Goal: Task Accomplishment & Management: Manage account settings

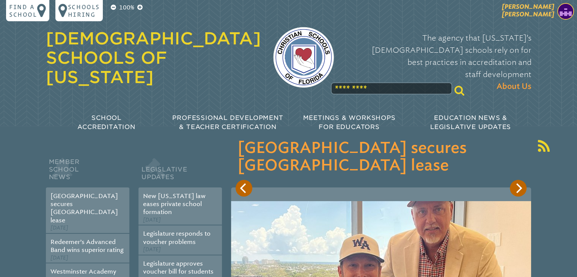
click at [564, 10] on img at bounding box center [565, 11] width 17 height 17
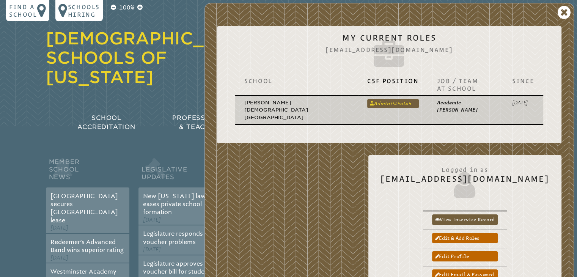
click at [367, 99] on link "Administrator" at bounding box center [392, 103] width 51 height 9
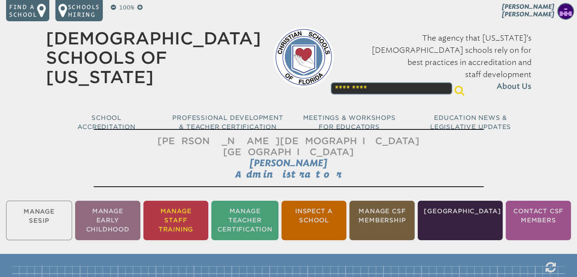
click at [189, 208] on li "Manage Staff Training" at bounding box center [175, 220] width 65 height 39
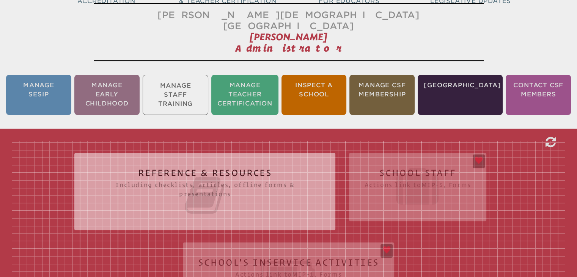
scroll to position [242, 0]
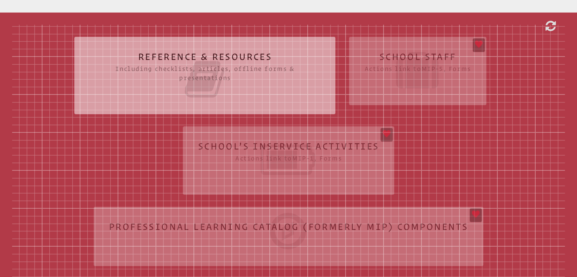
click at [311, 148] on div "Reference & Resources Including checklists, articles, offline forms & presentat…" at bounding box center [288, 151] width 553 height 253
click at [291, 226] on div "Reference & Resources Including checklists, articles, offline forms & presentat…" at bounding box center [288, 151] width 553 height 253
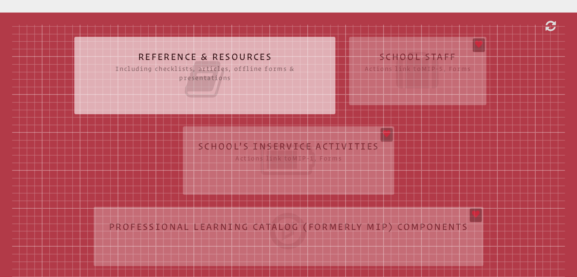
click at [236, 58] on icon at bounding box center [205, 79] width 231 height 42
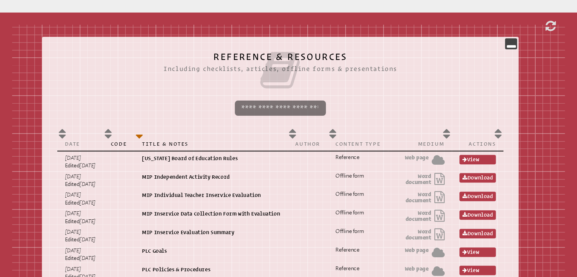
click at [556, 55] on div "Reference & Resources Including checklists, articles, offline forms & presentat…" at bounding box center [288, 266] width 553 height 483
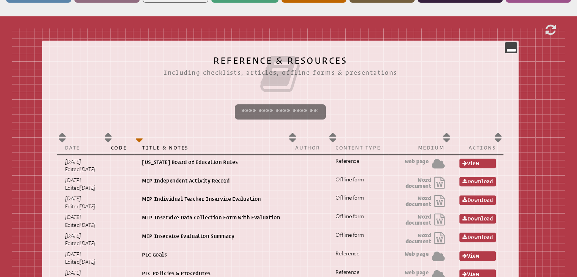
scroll to position [141, 0]
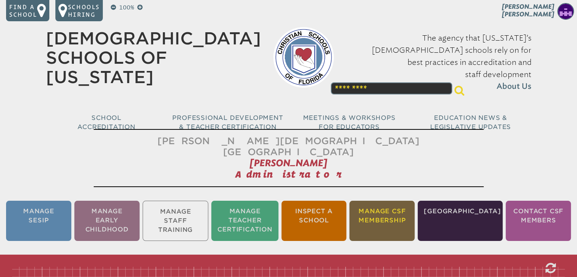
click at [401, 206] on li "Manage CSF Membership" at bounding box center [381, 221] width 65 height 40
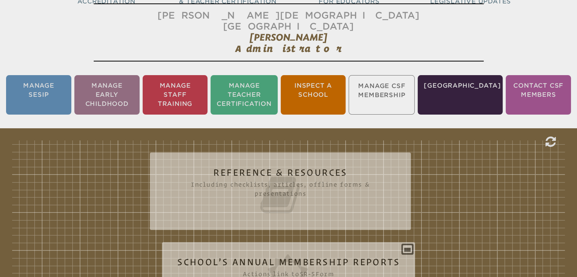
scroll to position [126, 0]
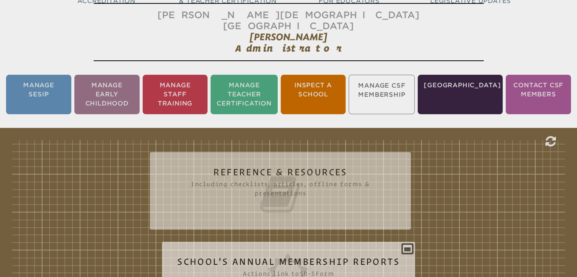
click at [352, 254] on icon at bounding box center [288, 275] width 223 height 42
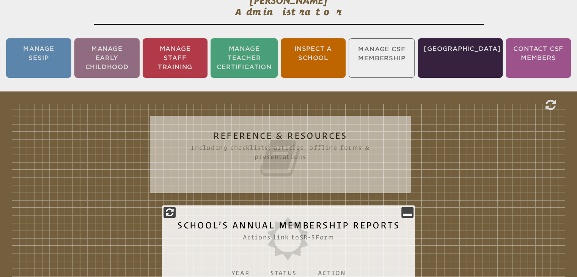
scroll to position [165, 0]
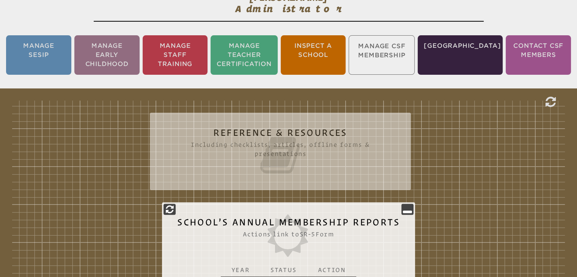
click at [450, 106] on div "Reference & Resources Including checklists, articles, offline forms & presentat…" at bounding box center [288, 262] width 553 height 322
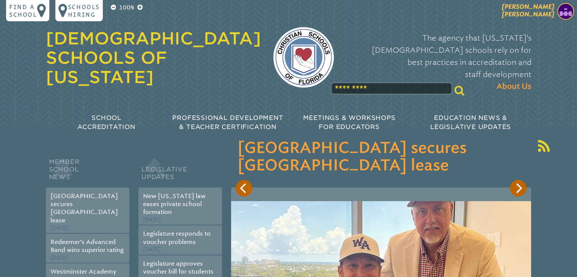
click at [571, 6] on img at bounding box center [565, 11] width 17 height 17
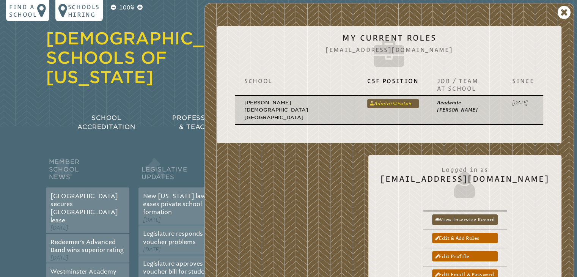
click at [367, 99] on link "Administrator" at bounding box center [392, 103] width 51 height 9
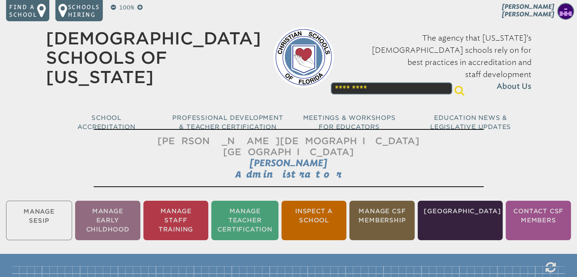
click at [407, 216] on li "Manage CSF Membership" at bounding box center [381, 220] width 65 height 39
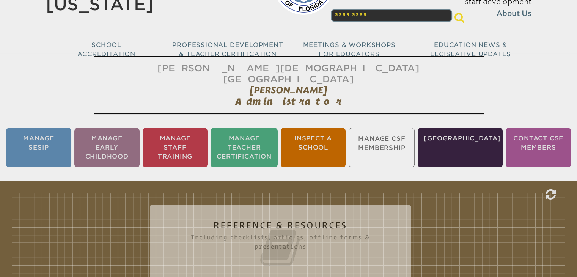
scroll to position [126, 0]
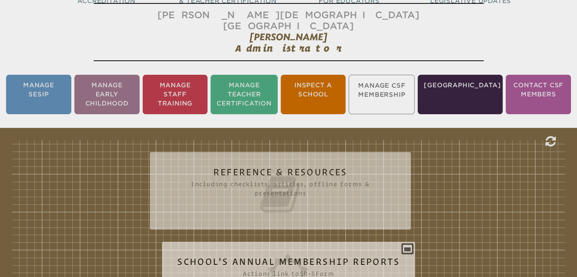
click at [327, 254] on icon at bounding box center [288, 275] width 223 height 42
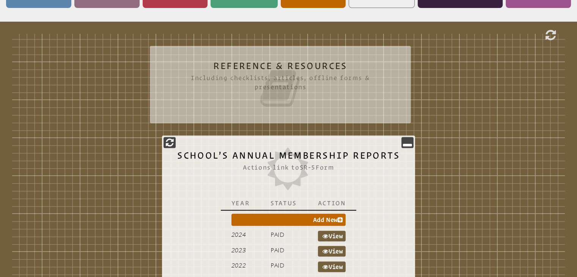
scroll to position [262, 0]
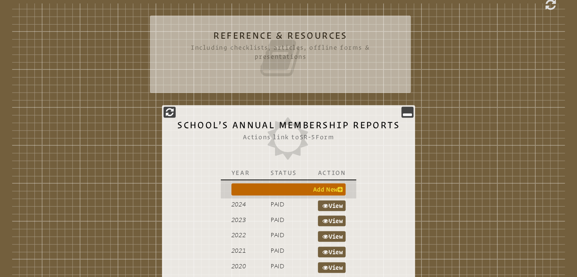
click at [325, 183] on link "Add New" at bounding box center [288, 189] width 115 height 12
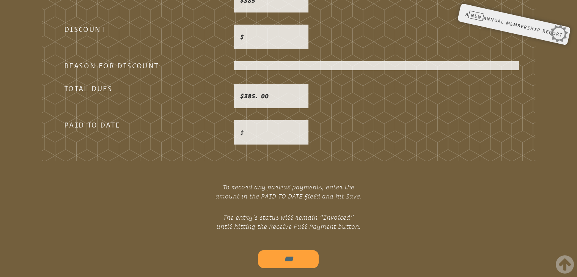
scroll to position [2505, 0]
